Goal: Use online tool/utility: Utilize a website feature to perform a specific function

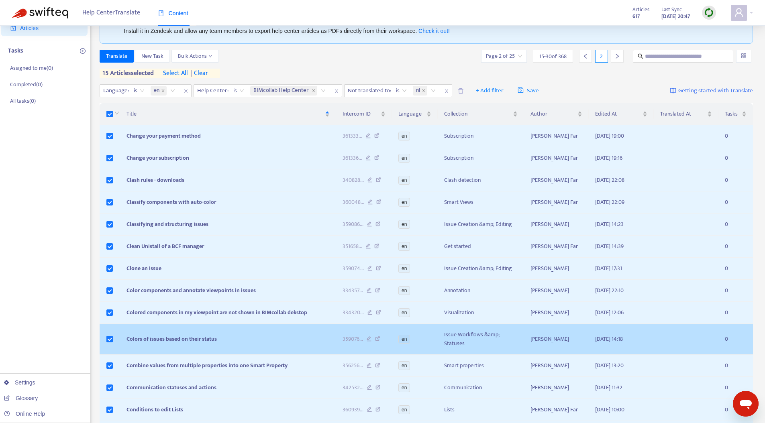
scroll to position [147, 0]
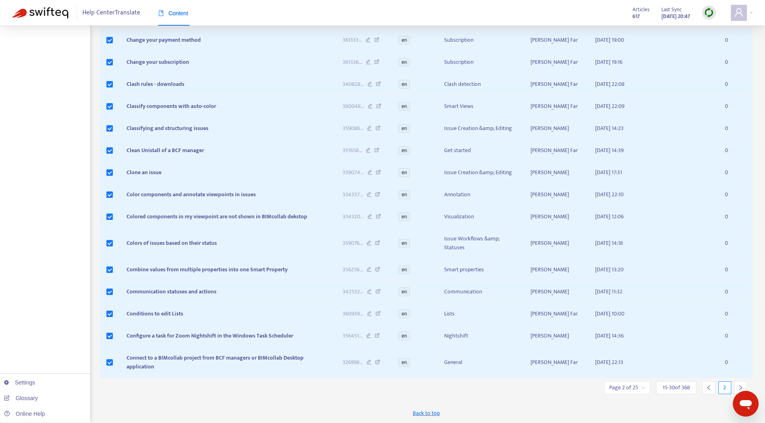
click at [740, 386] on icon "right" at bounding box center [741, 388] width 6 height 6
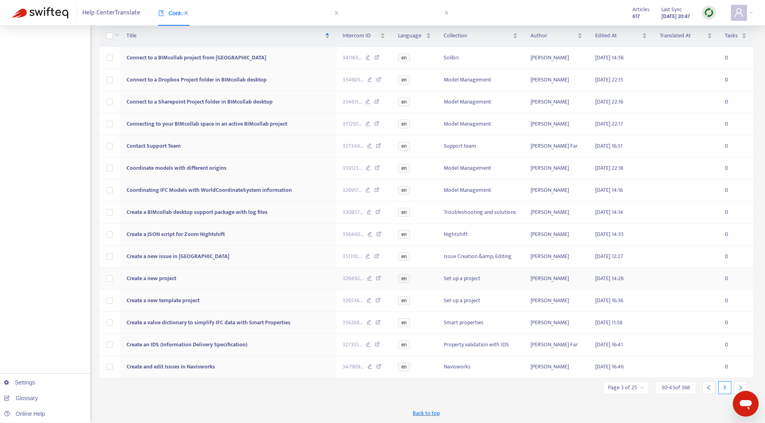
scroll to position [0, 0]
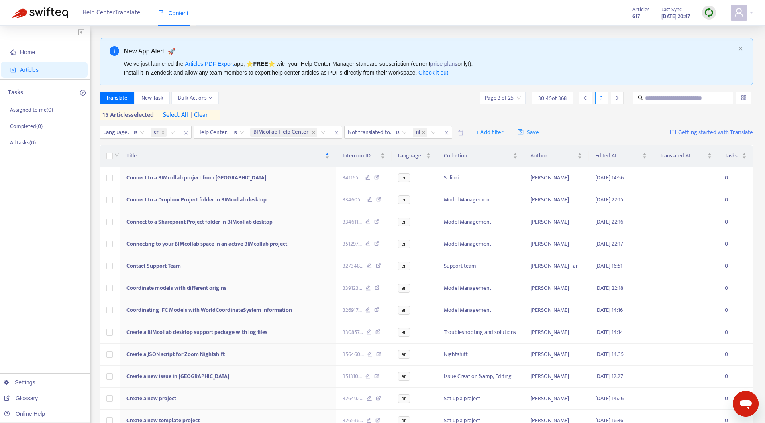
click at [201, 115] on span "| clear" at bounding box center [198, 115] width 20 height 10
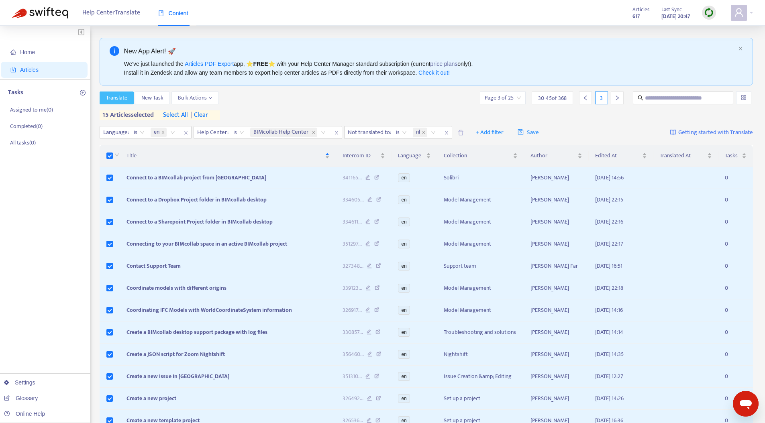
click at [110, 98] on span "Translate" at bounding box center [116, 98] width 21 height 9
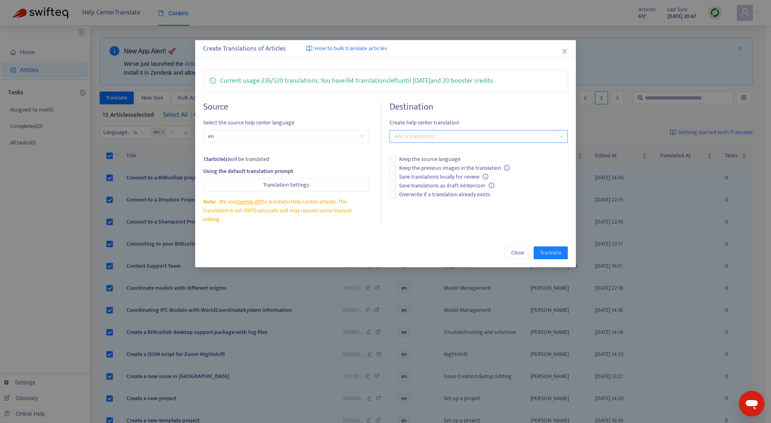
click at [441, 137] on div at bounding box center [474, 137] width 166 height 10
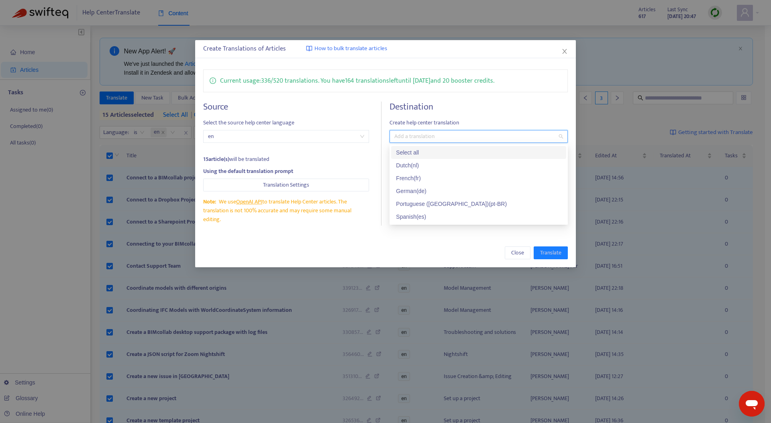
click at [428, 150] on div "Select all" at bounding box center [478, 152] width 165 height 9
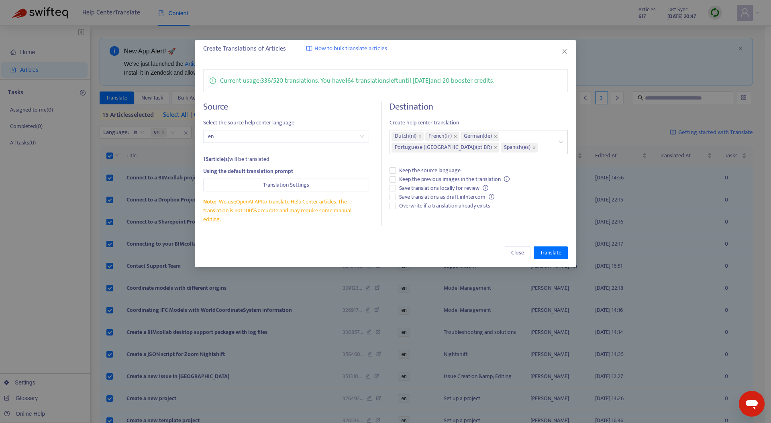
click at [367, 246] on div "Close Translate" at bounding box center [385, 252] width 381 height 29
click at [513, 253] on span "Close" at bounding box center [517, 253] width 13 height 9
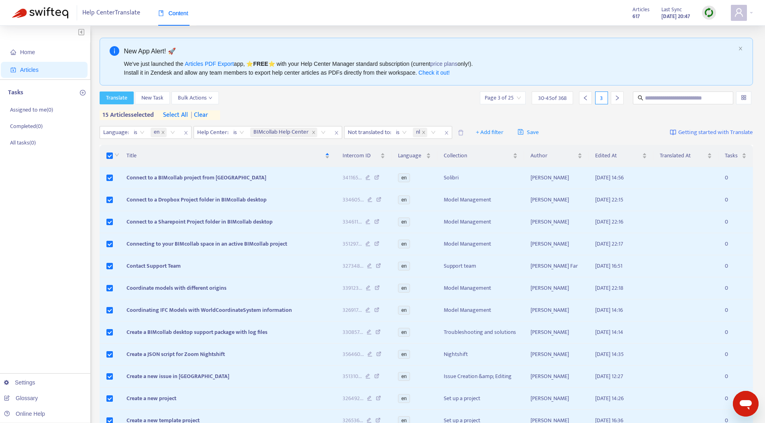
click at [124, 98] on span "Translate" at bounding box center [116, 98] width 21 height 9
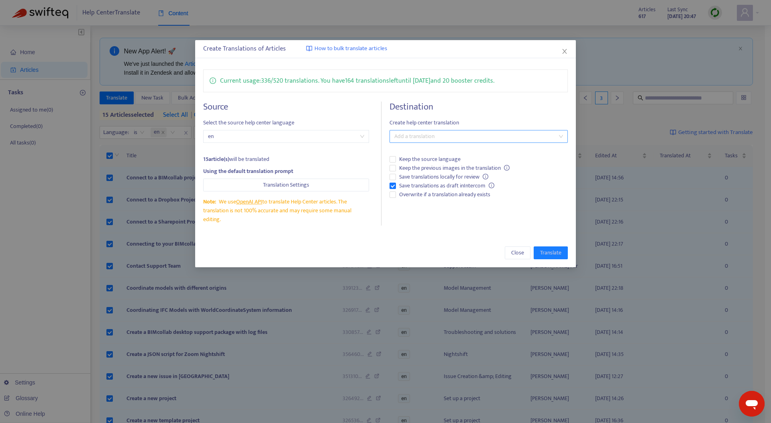
click at [464, 137] on div at bounding box center [474, 137] width 166 height 10
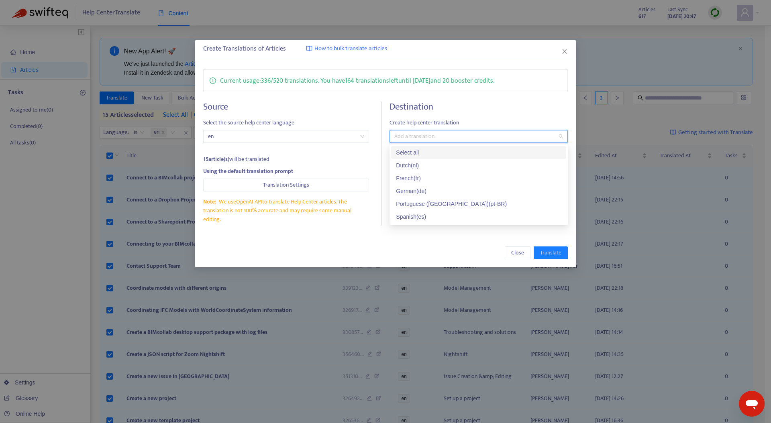
click at [432, 151] on div "Select all" at bounding box center [478, 152] width 165 height 9
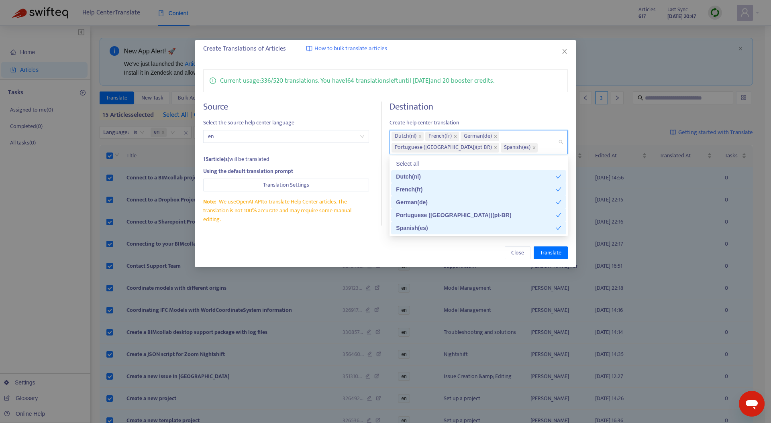
click at [382, 251] on div "Close Translate" at bounding box center [385, 253] width 365 height 13
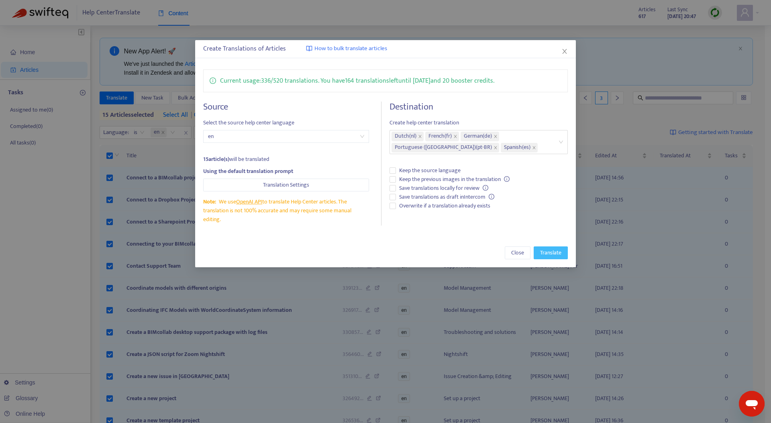
click at [547, 255] on span "Translate" at bounding box center [550, 253] width 21 height 9
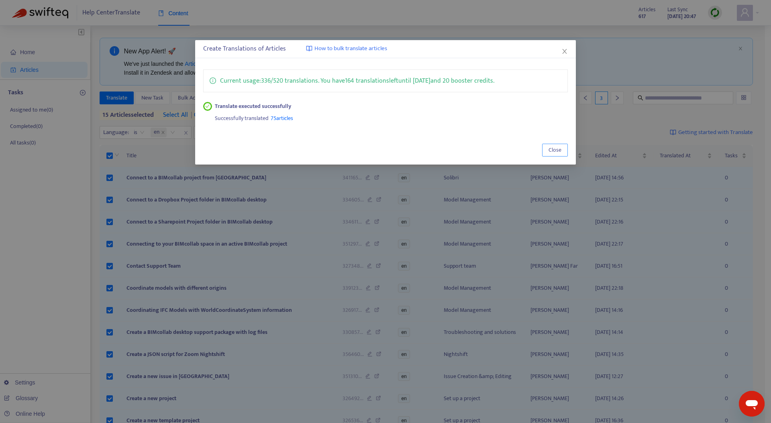
click at [556, 152] on span "Close" at bounding box center [554, 150] width 13 height 9
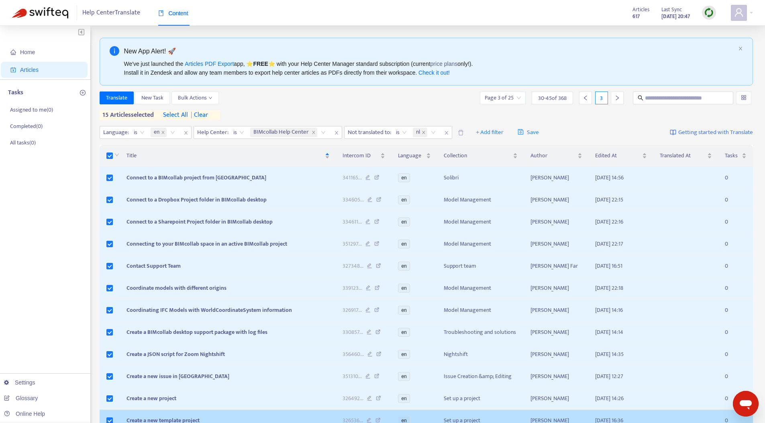
scroll to position [120, 0]
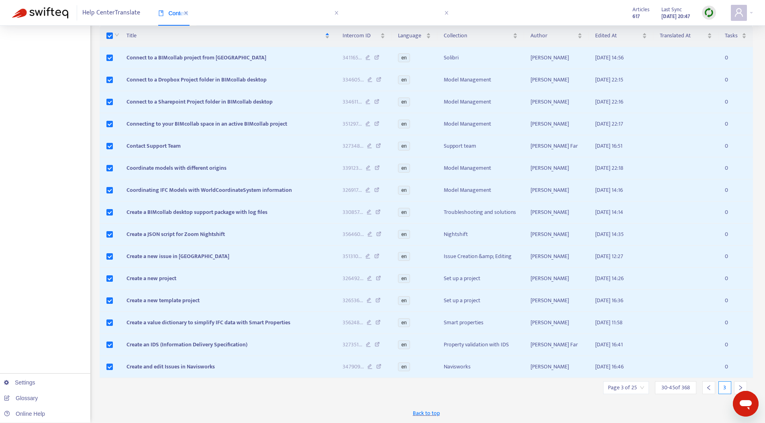
click at [741, 387] on icon "right" at bounding box center [740, 387] width 3 height 5
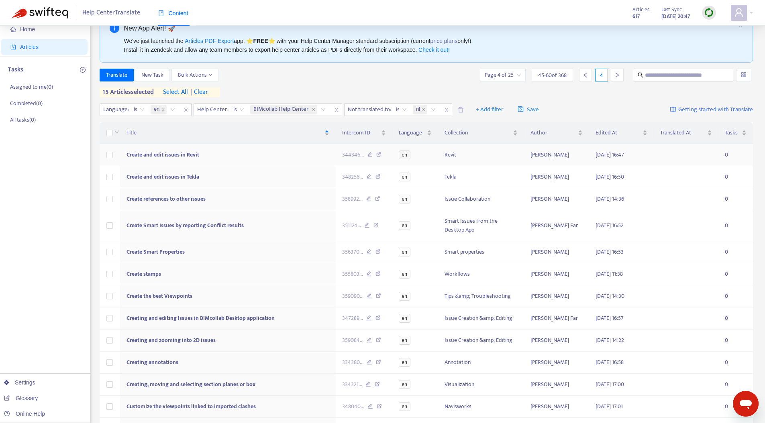
scroll to position [0, 0]
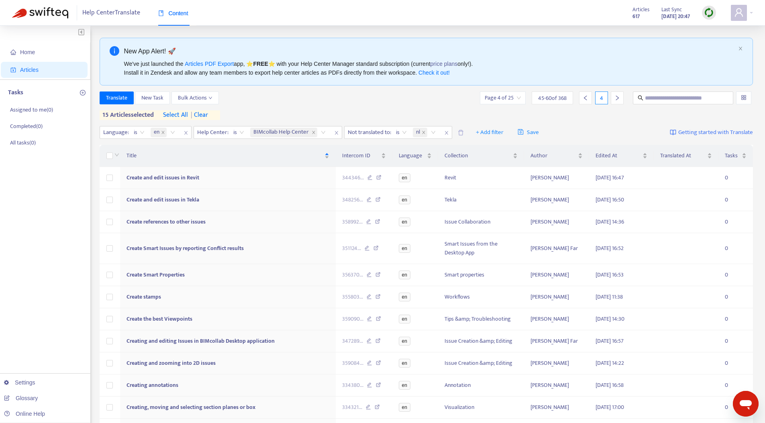
click at [208, 113] on span "| clear" at bounding box center [198, 115] width 20 height 10
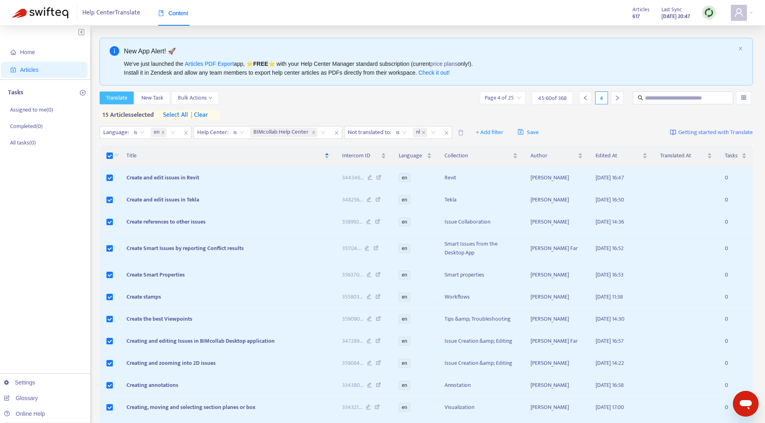
click at [112, 102] on span "Translate" at bounding box center [116, 98] width 21 height 9
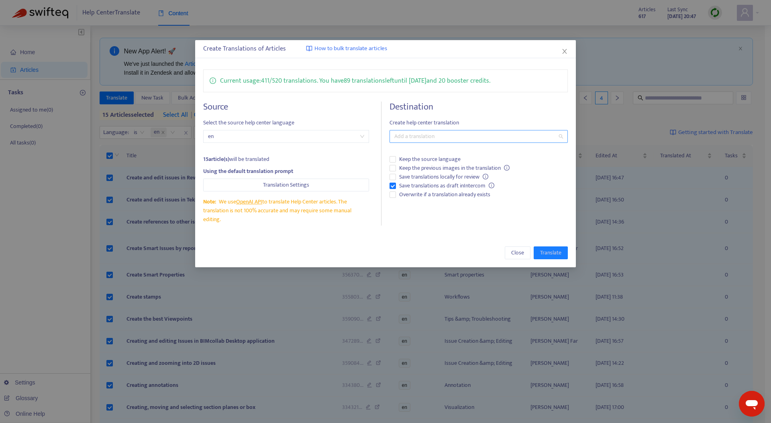
click at [408, 137] on div at bounding box center [474, 137] width 166 height 10
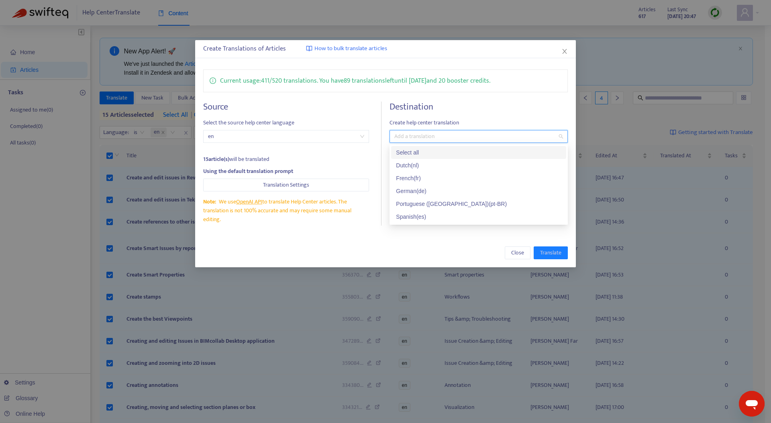
click at [413, 152] on div "Select all" at bounding box center [478, 152] width 165 height 9
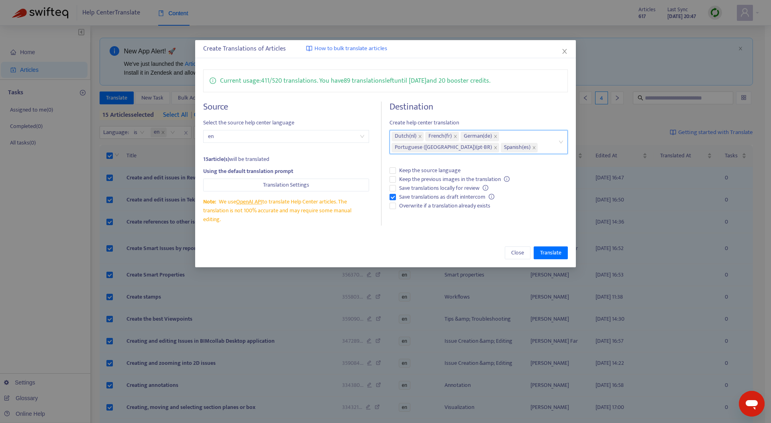
click at [429, 251] on div "Close Translate" at bounding box center [385, 253] width 365 height 13
click at [549, 252] on span "Translate" at bounding box center [550, 253] width 21 height 9
